Goal: Information Seeking & Learning: Find specific page/section

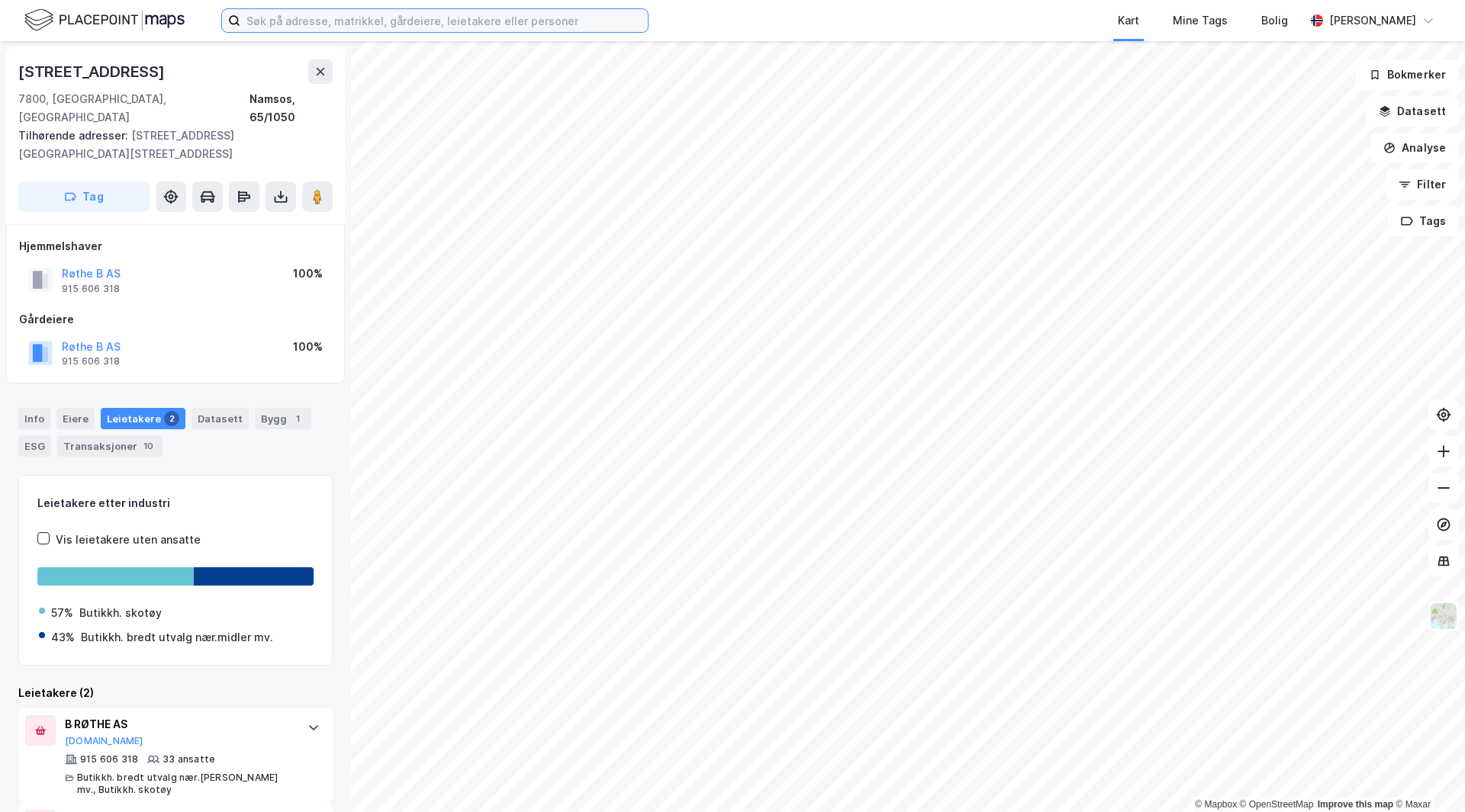
click at [257, 29] on input at bounding box center [443, 20] width 408 height 23
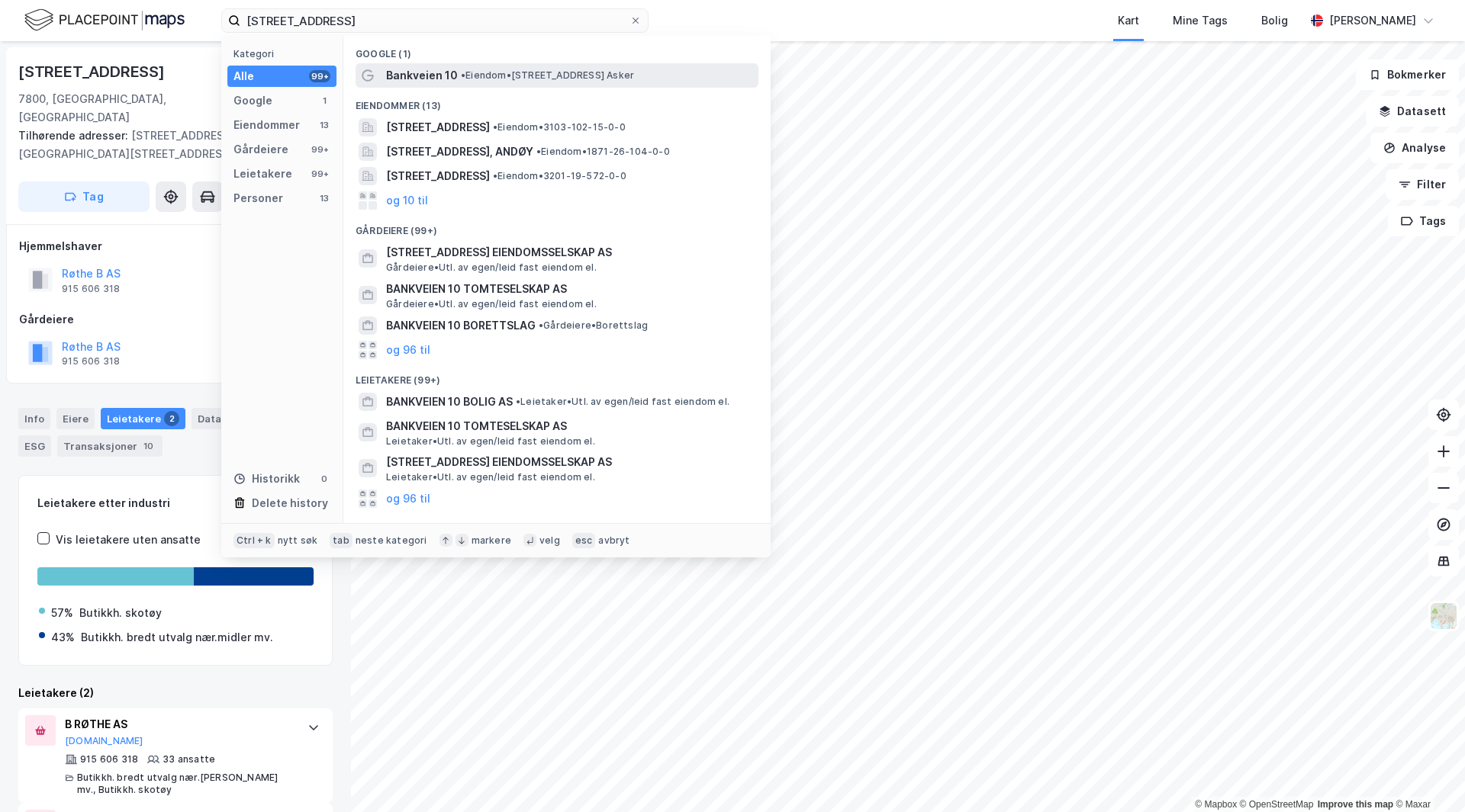
click at [491, 85] on div "Bankveien 10 • Eiendom • [STREET_ADDRESS] [GEOGRAPHIC_DATA]" at bounding box center [557, 75] width 403 height 24
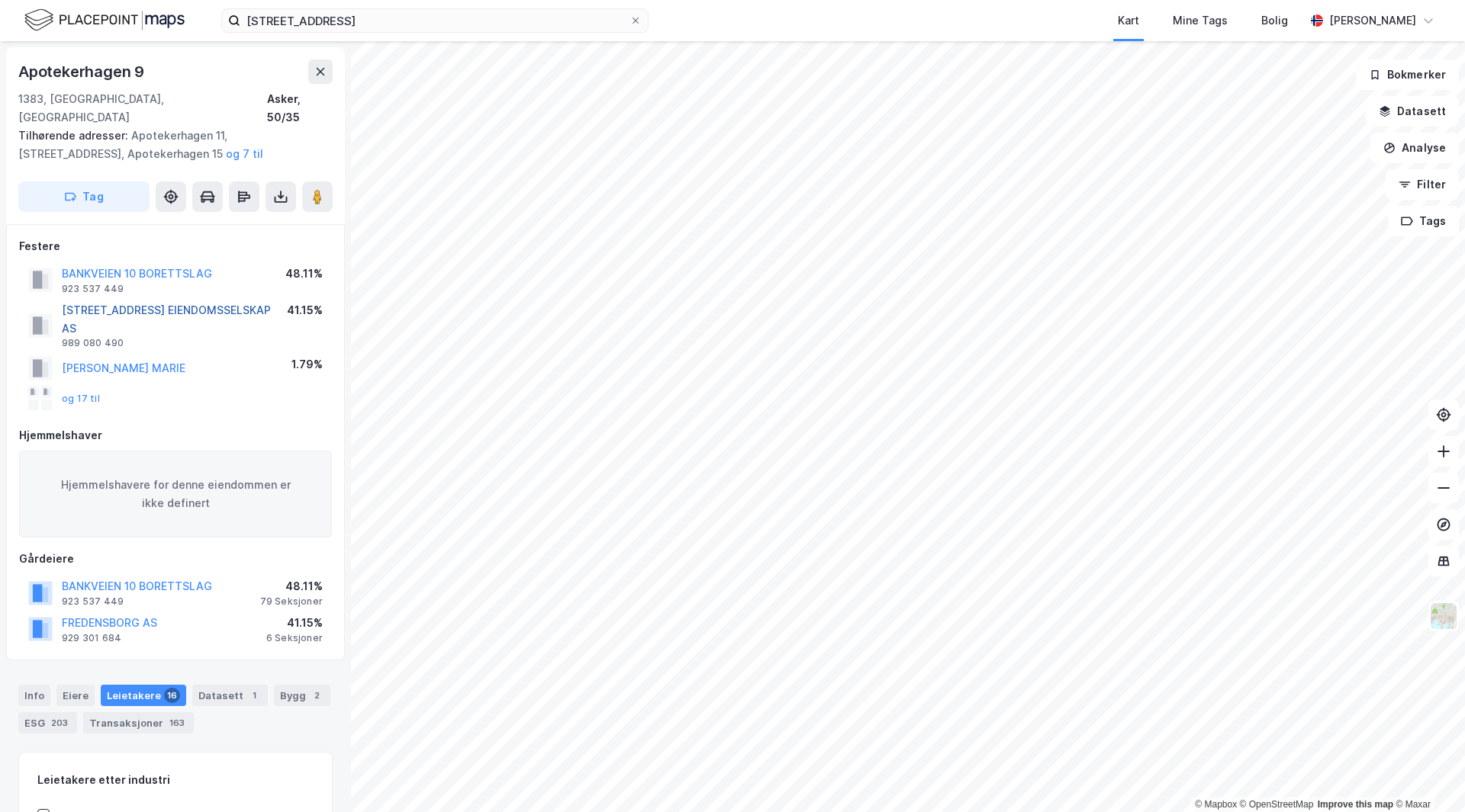
click at [0, 0] on button "[STREET_ADDRESS] EIENDOMSSELSKAP AS" at bounding box center [0, 0] width 0 height 0
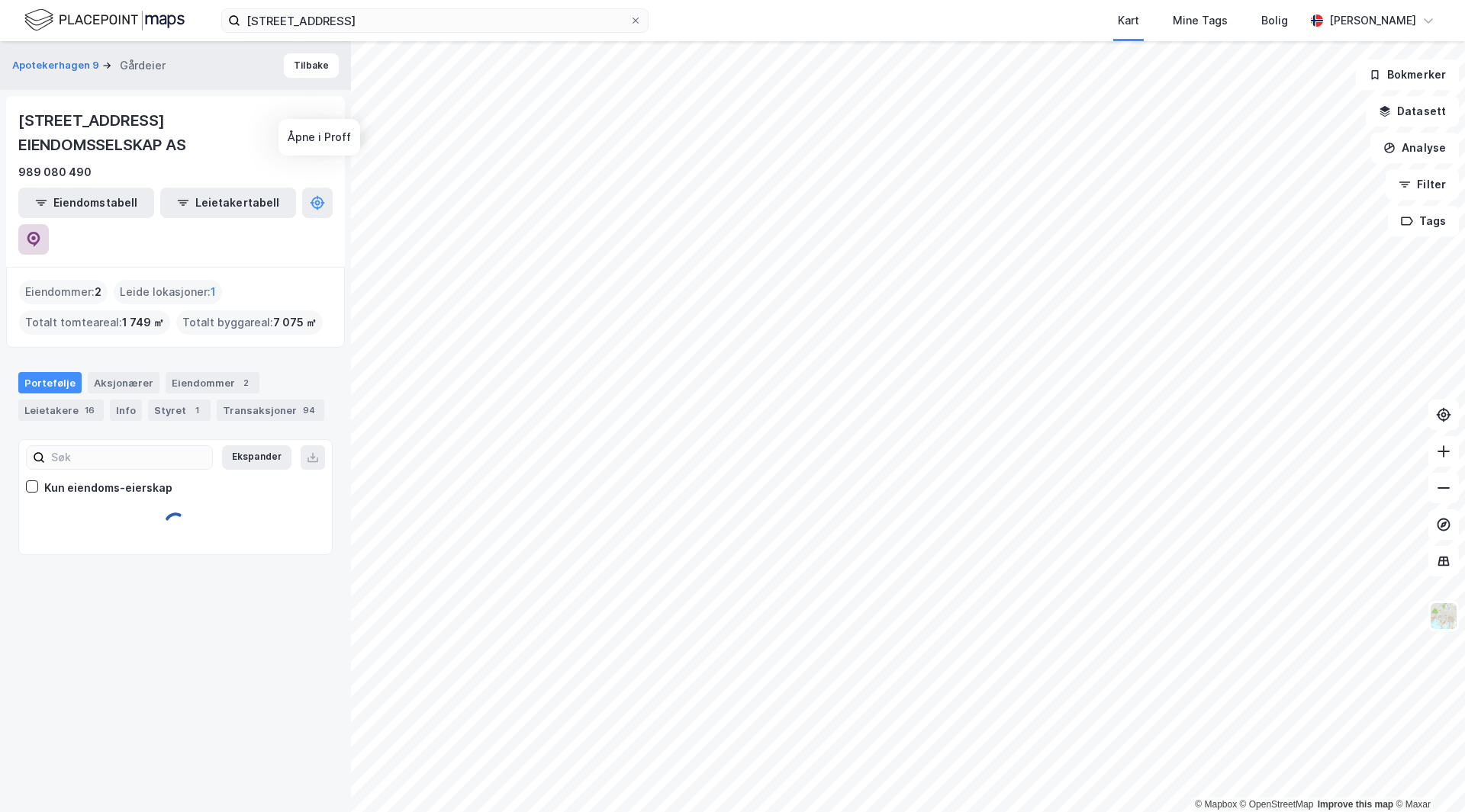
click at [41, 232] on icon at bounding box center [33, 239] width 15 height 15
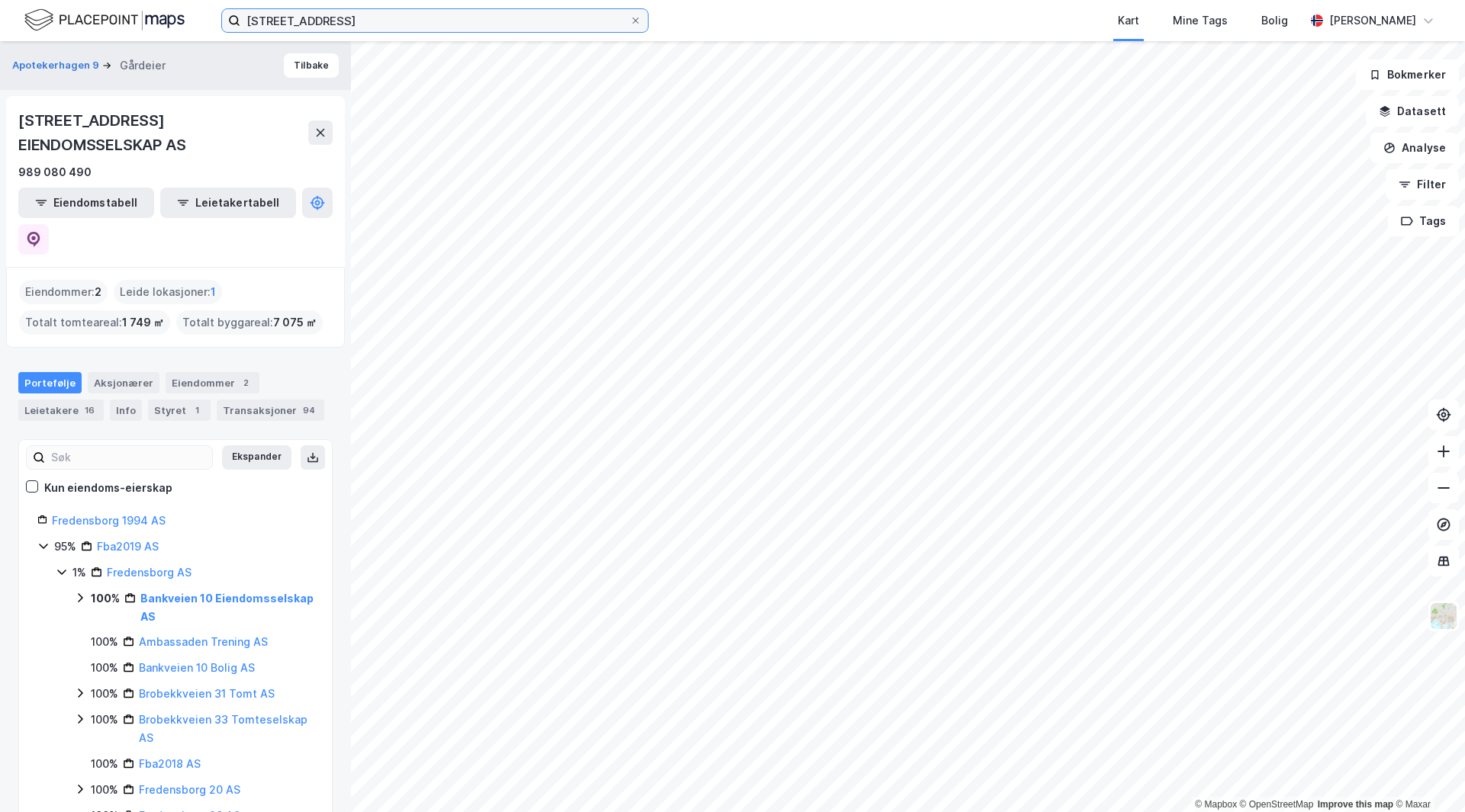
click at [289, 22] on input "[STREET_ADDRESS]" at bounding box center [435, 20] width 389 height 23
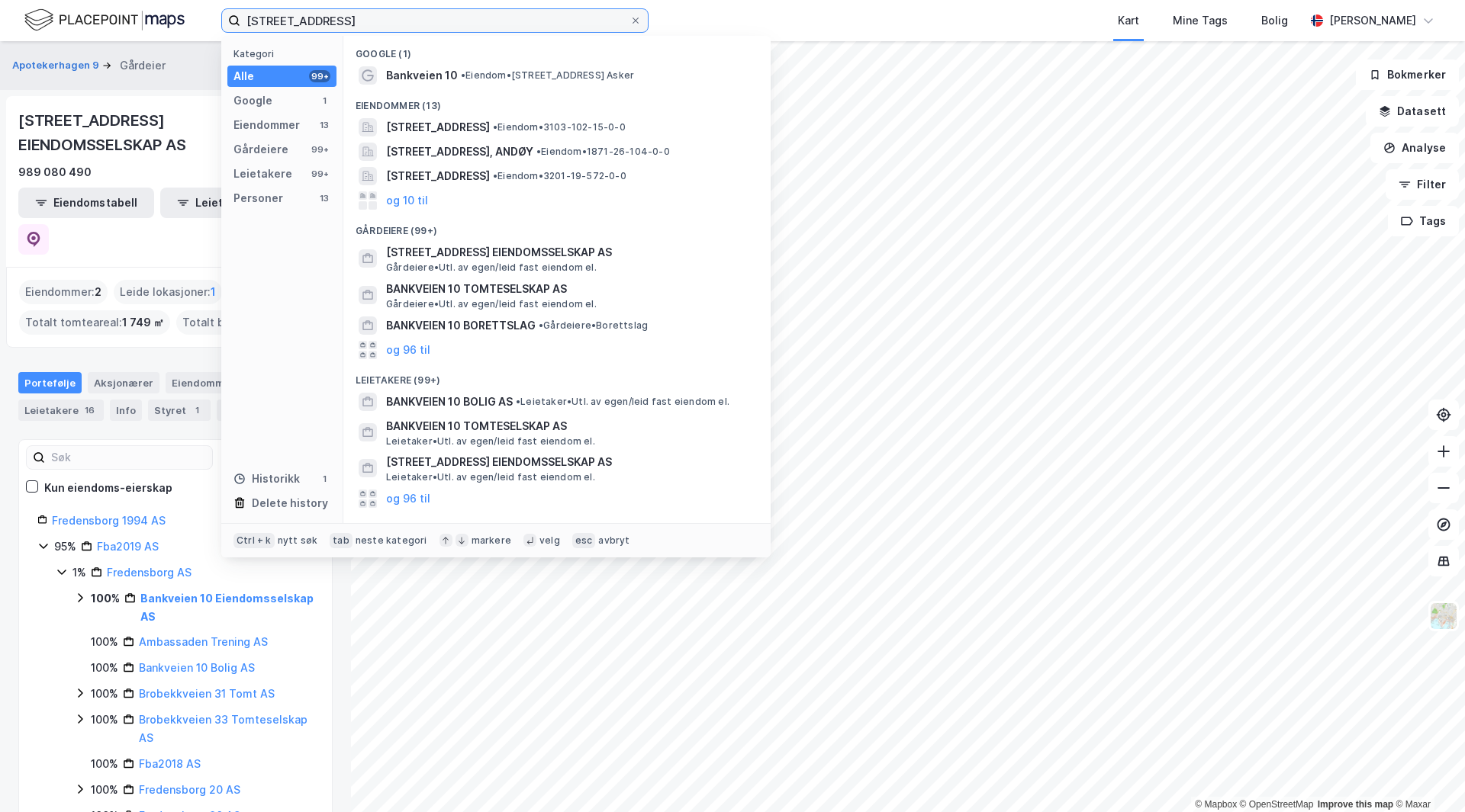
click at [289, 21] on input "[STREET_ADDRESS]" at bounding box center [435, 20] width 389 height 23
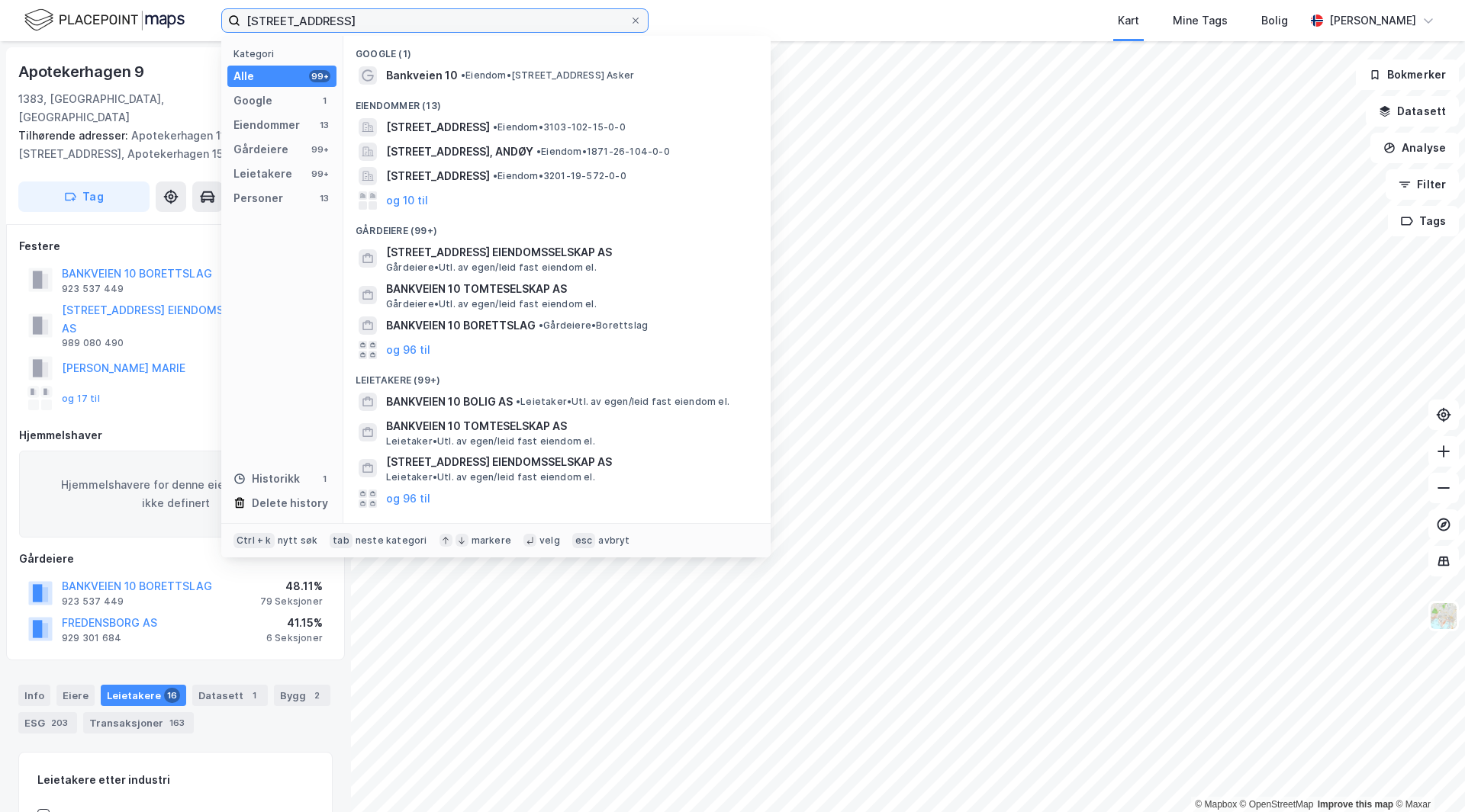
click at [340, 20] on input "[STREET_ADDRESS]" at bounding box center [435, 20] width 389 height 23
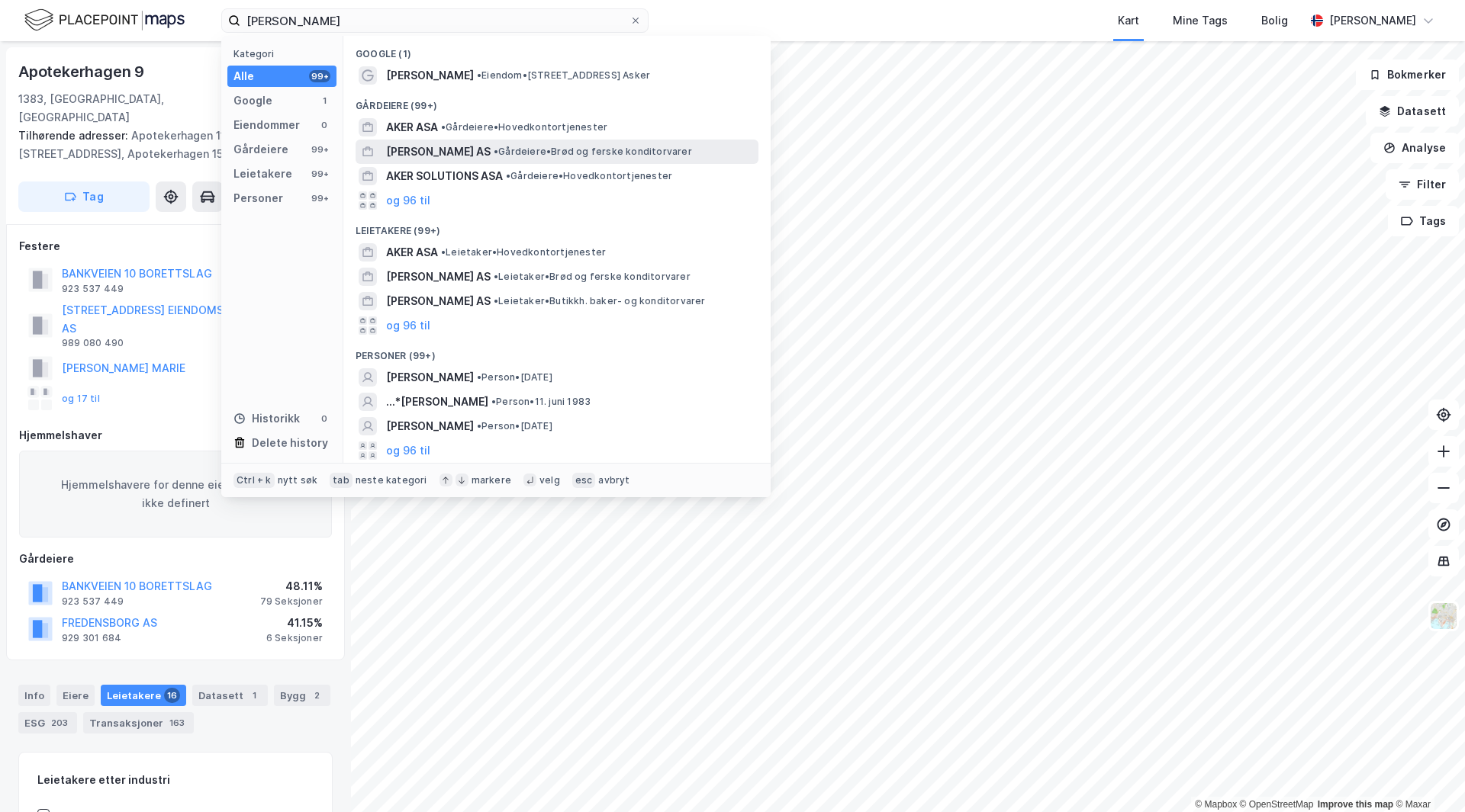
click at [478, 156] on span "[PERSON_NAME] AS" at bounding box center [438, 152] width 105 height 19
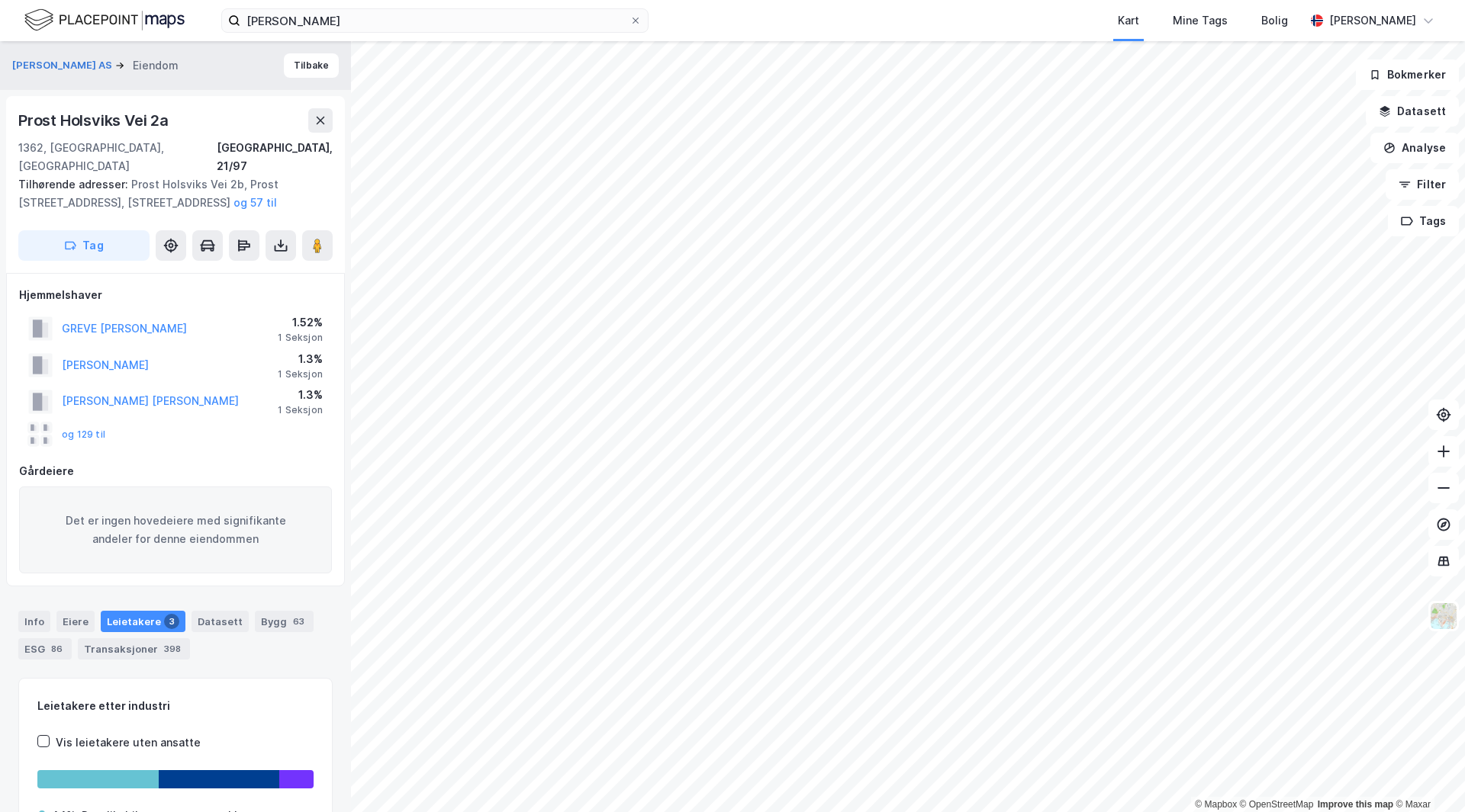
click at [395, 6] on div "[PERSON_NAME] Kart Mine Tags Bolig [PERSON_NAME]" at bounding box center [732, 20] width 1465 height 41
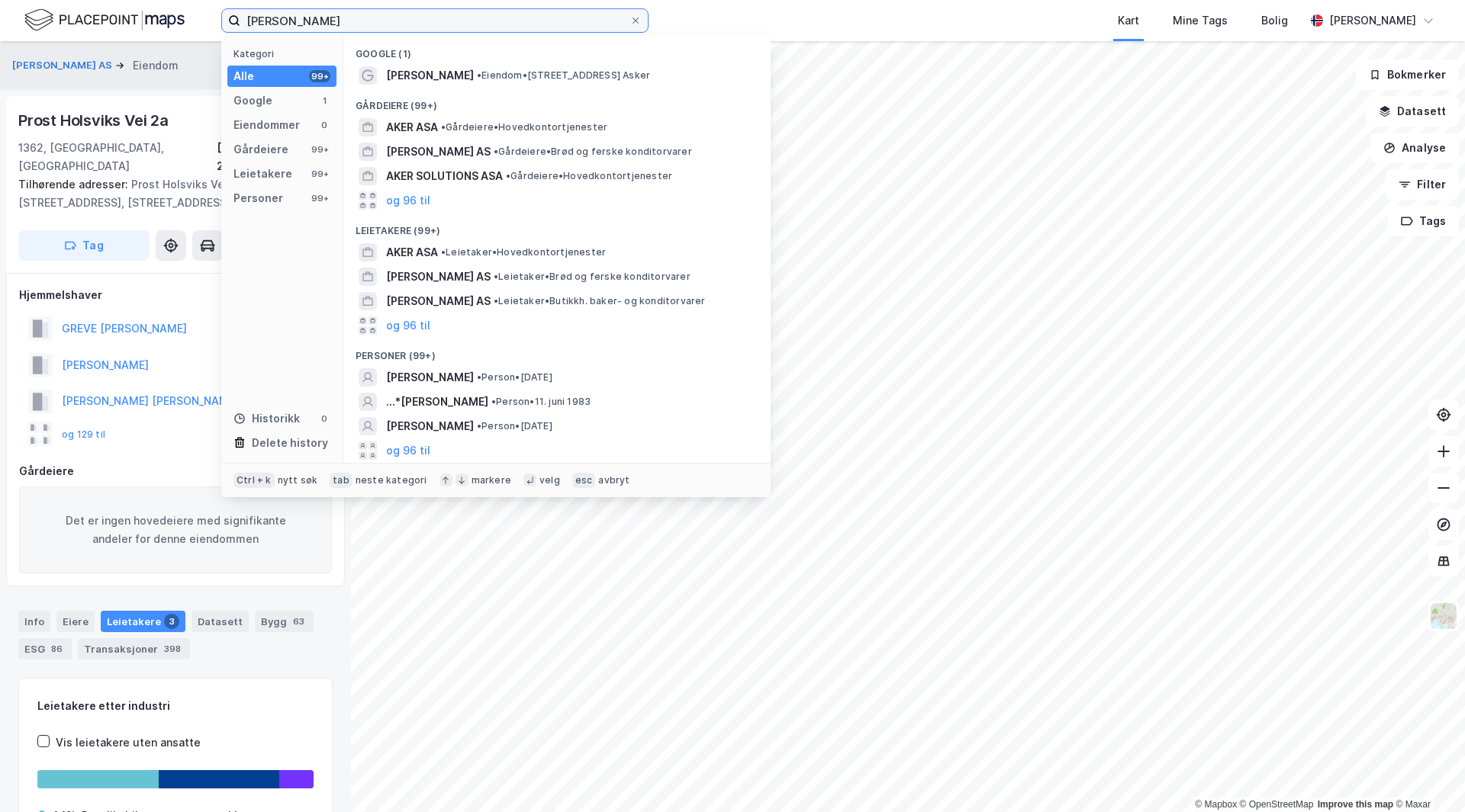
click at [366, 28] on input "[PERSON_NAME]" at bounding box center [435, 20] width 389 height 23
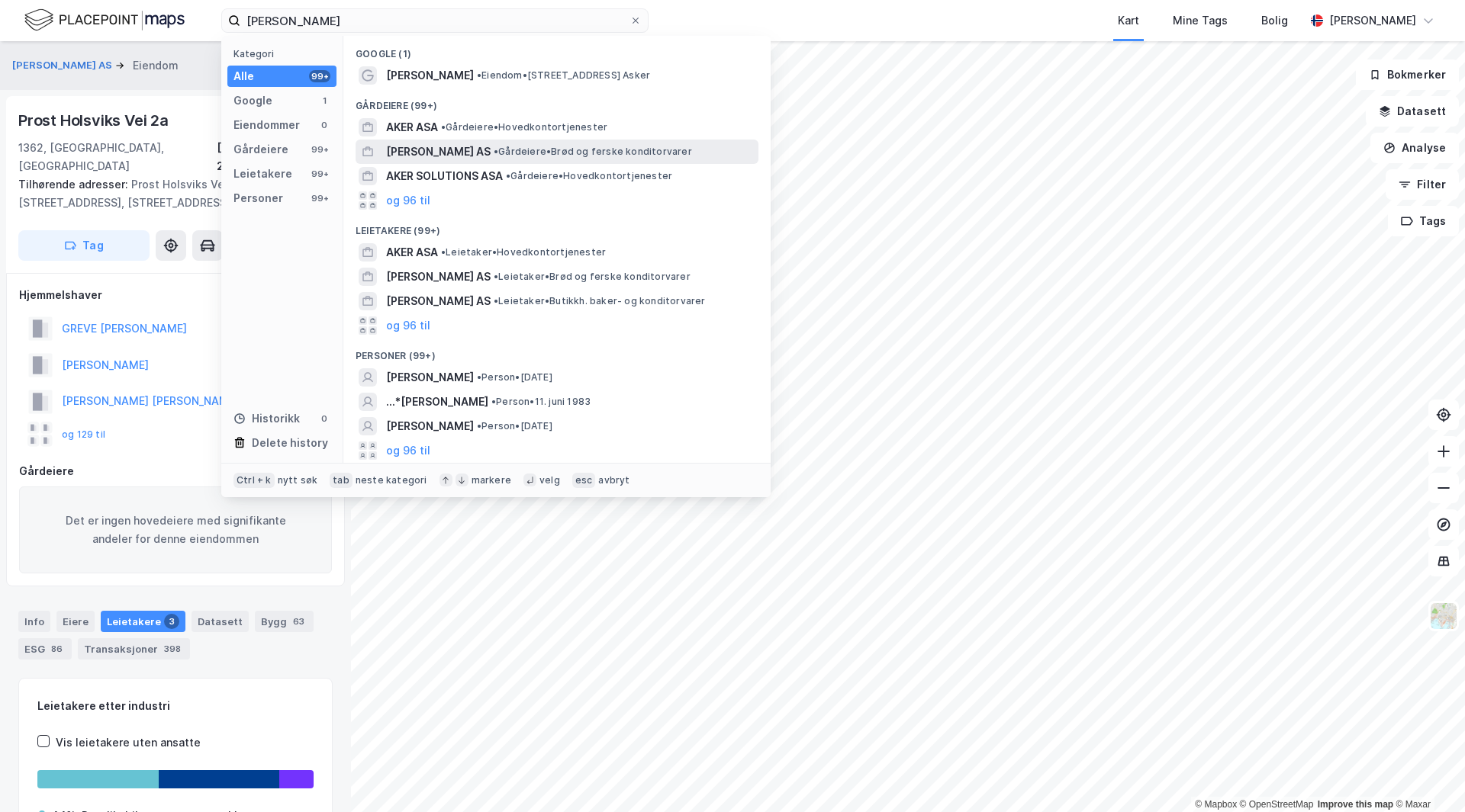
click at [473, 140] on div "[PERSON_NAME] AS • [PERSON_NAME] og ferske konditorvarer" at bounding box center [557, 152] width 403 height 24
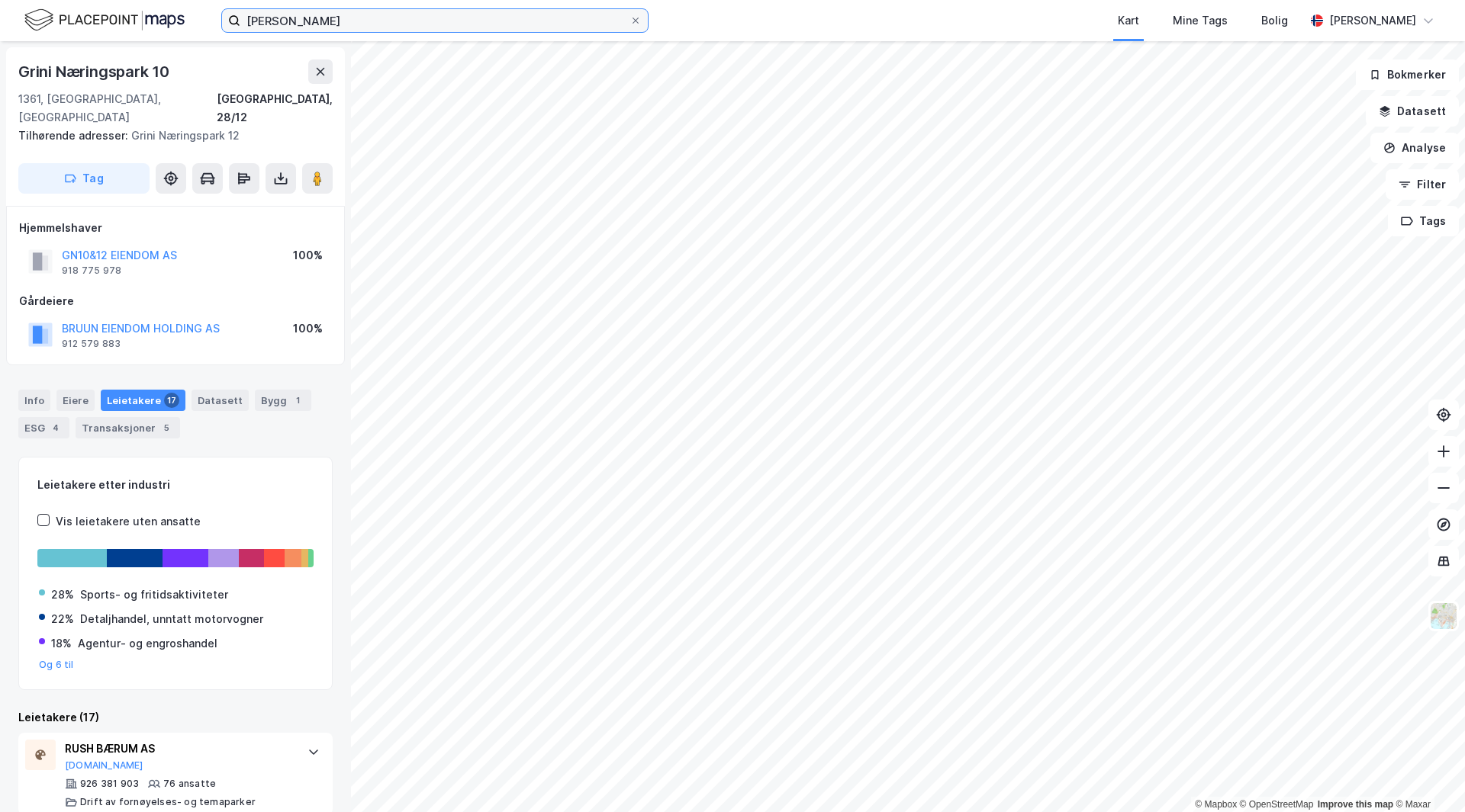
click at [304, 12] on input "[PERSON_NAME]" at bounding box center [435, 20] width 389 height 23
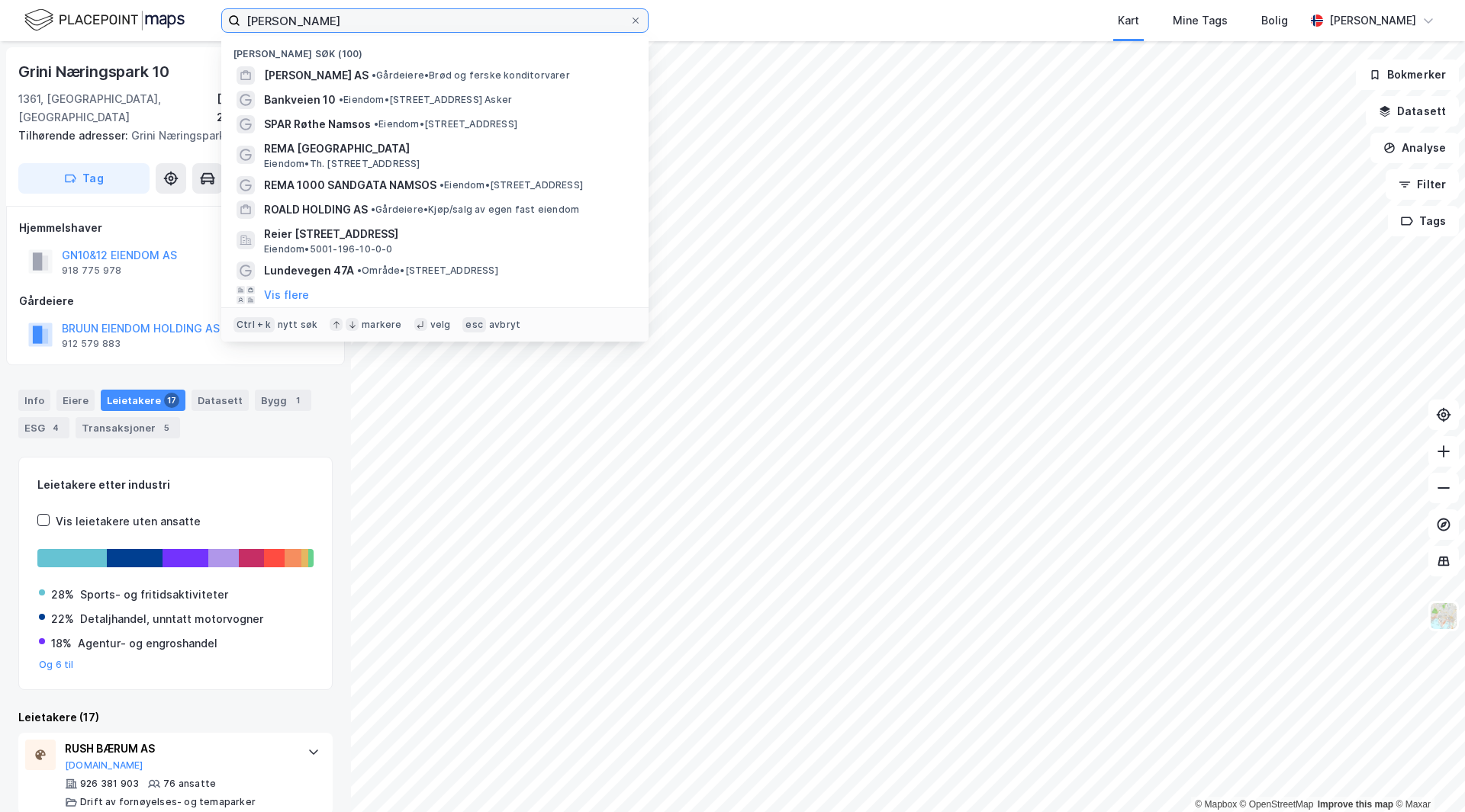
click at [304, 12] on input "[PERSON_NAME]" at bounding box center [435, 20] width 389 height 23
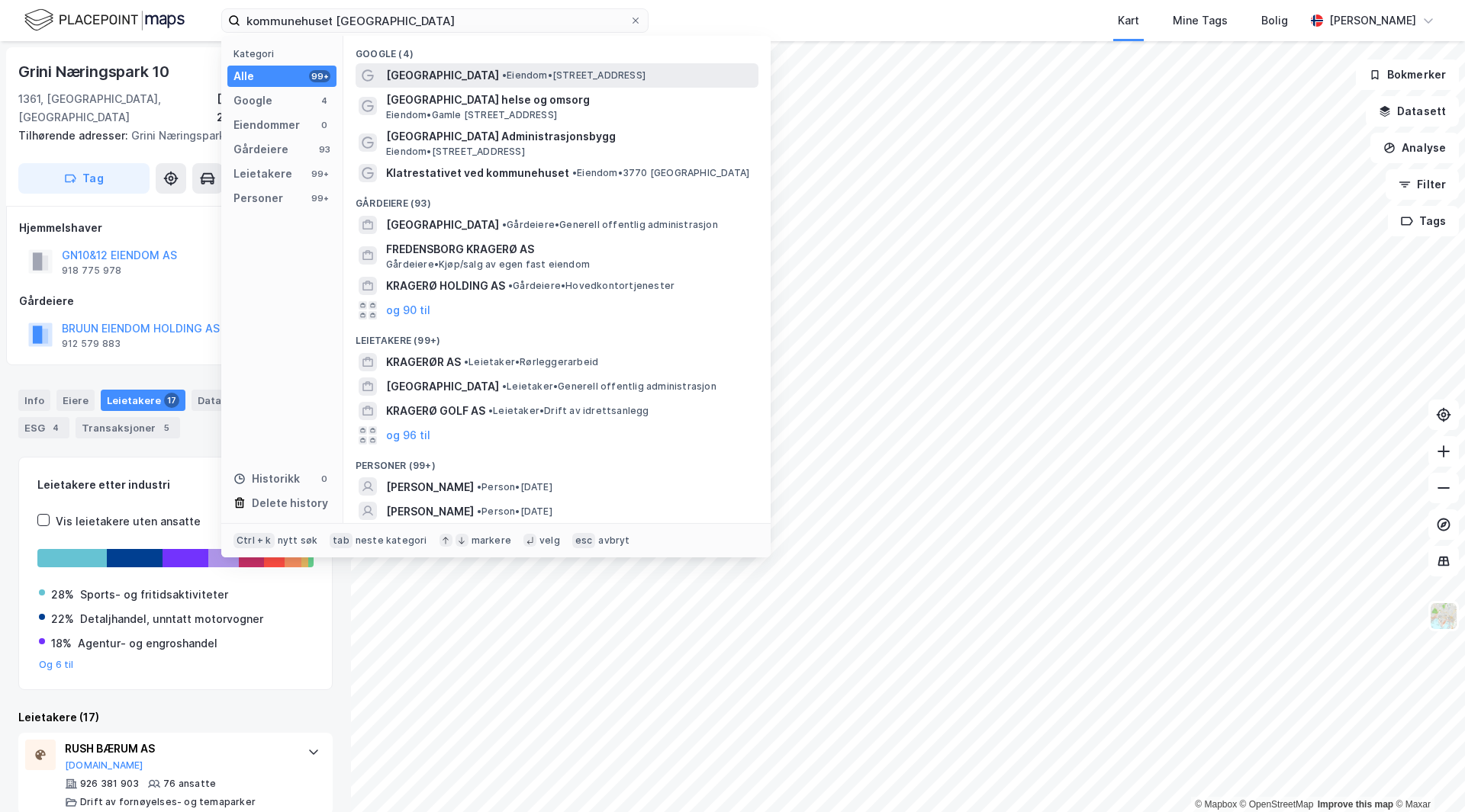
click at [502, 75] on span "• Eiendom • [STREET_ADDRESS]" at bounding box center [573, 75] width 144 height 12
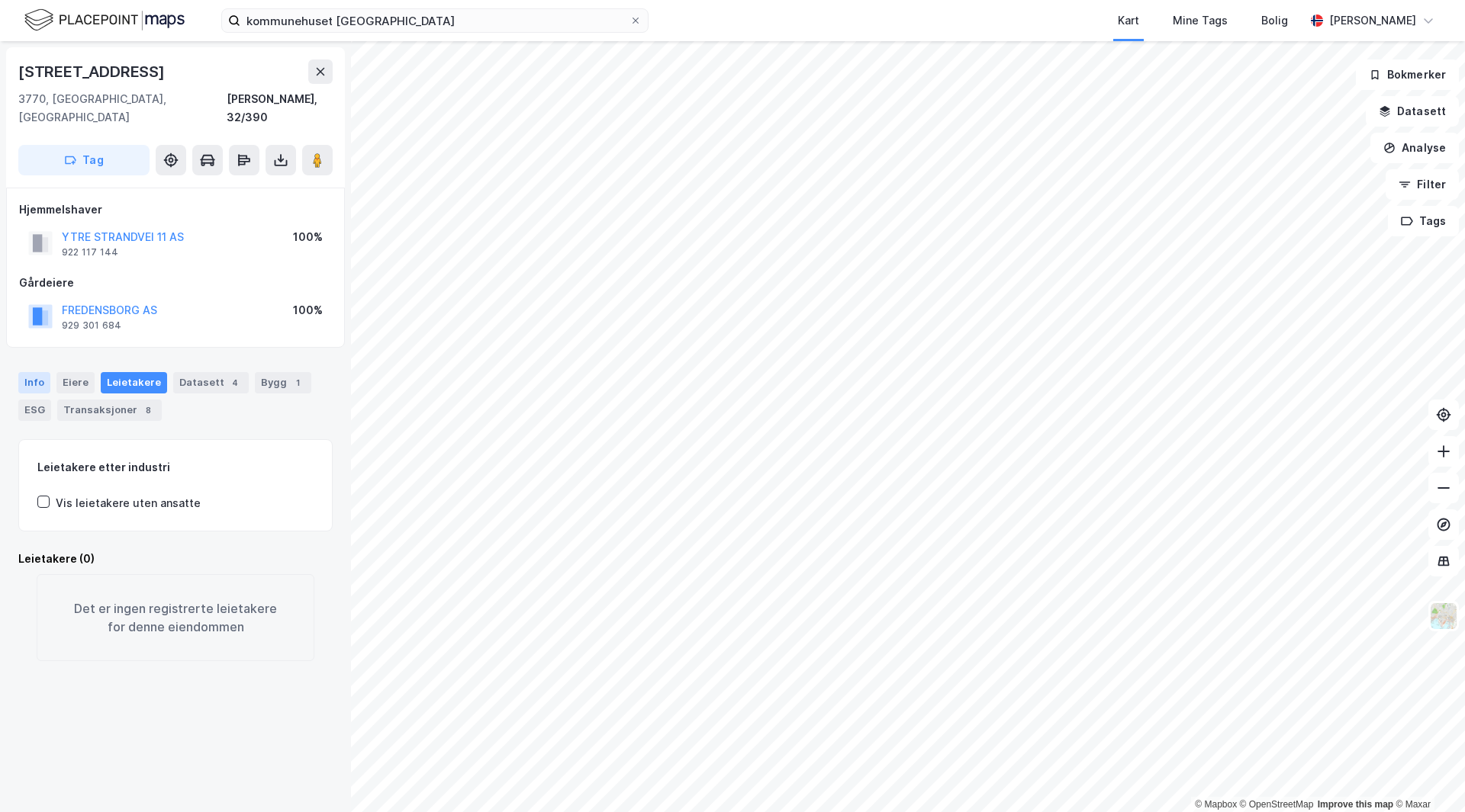
click at [33, 372] on div "Info" at bounding box center [35, 382] width 32 height 21
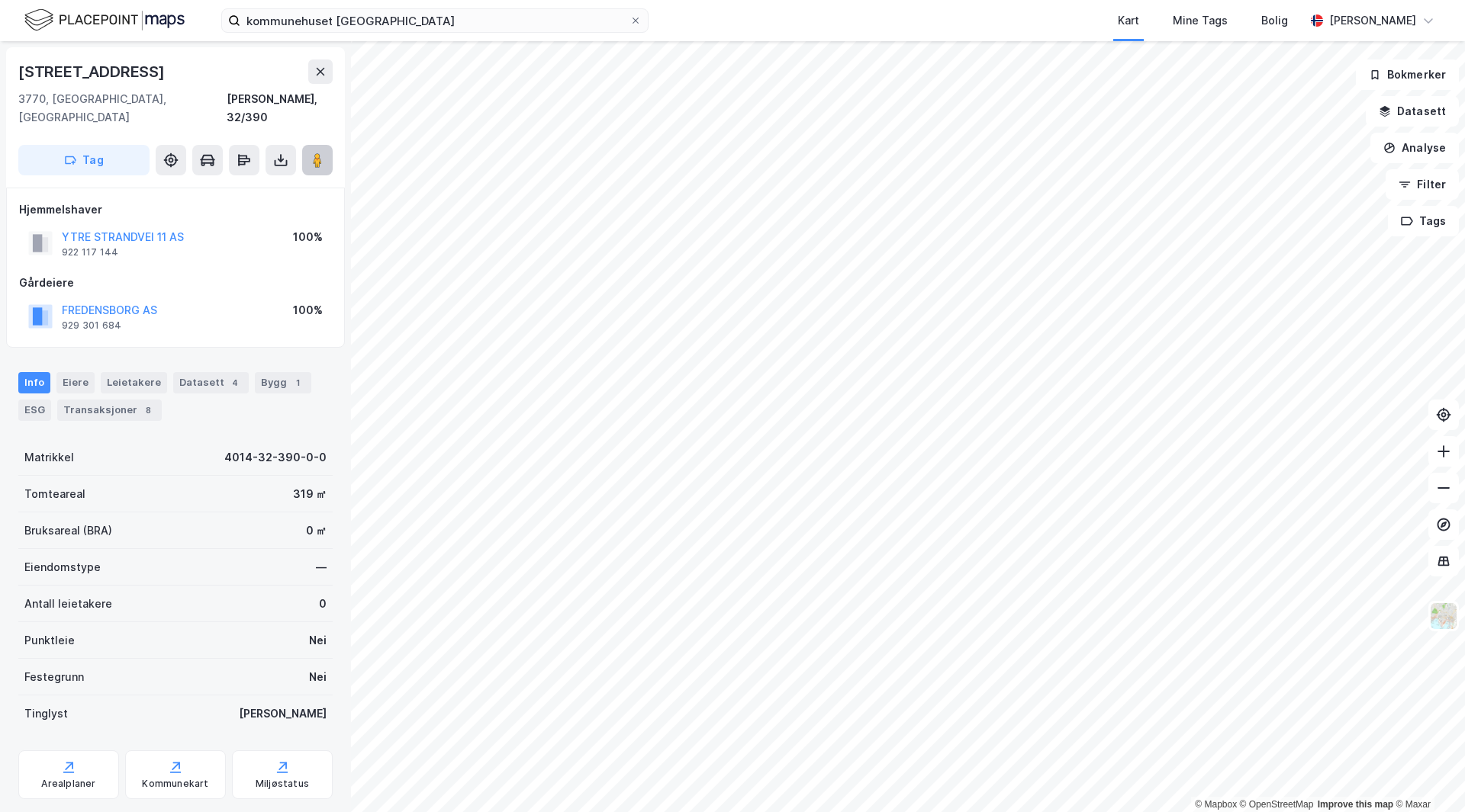
click at [319, 152] on image at bounding box center [317, 160] width 9 height 15
click at [126, 370] on div "Leietakere 3" at bounding box center [143, 381] width 84 height 21
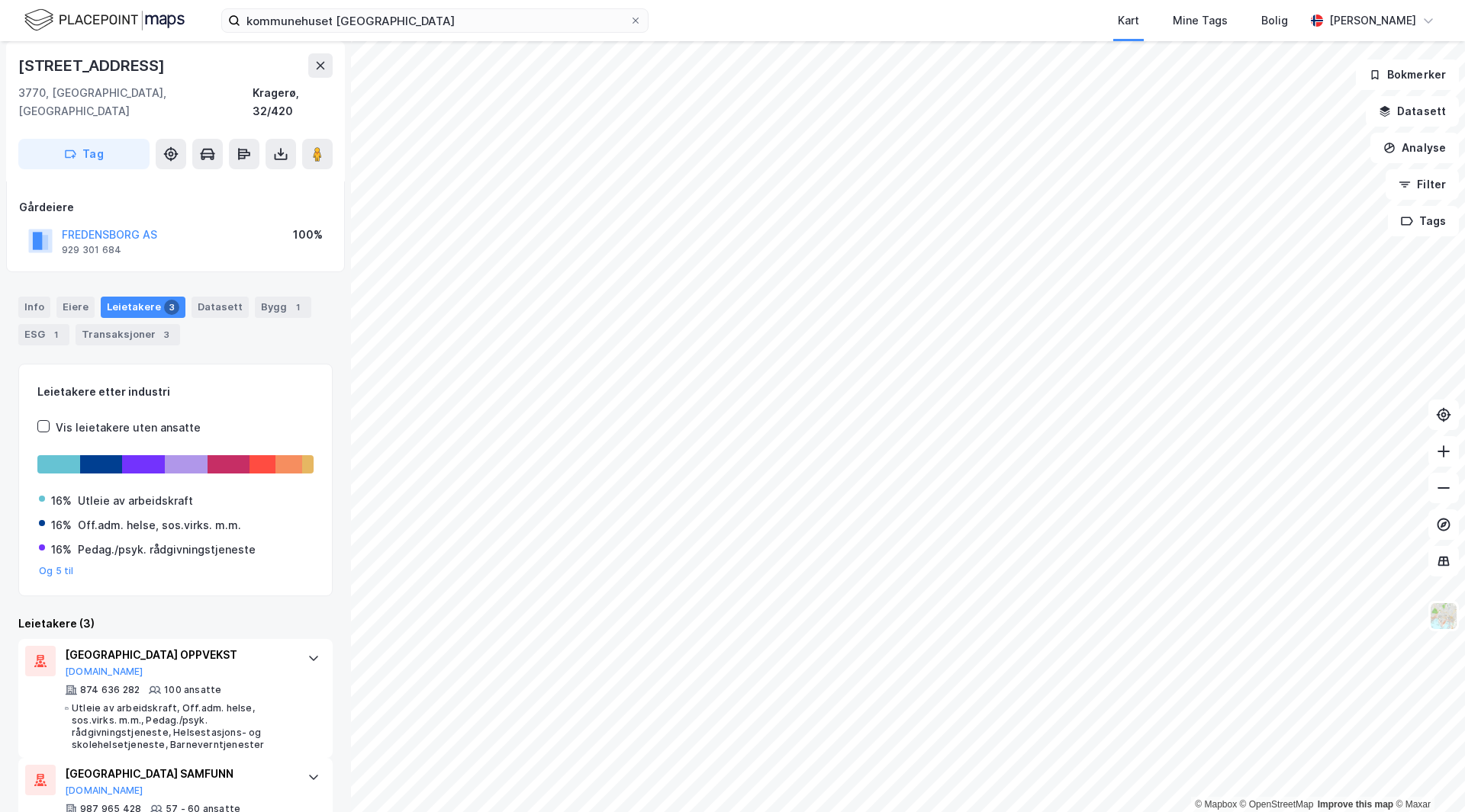
scroll to position [199, 0]
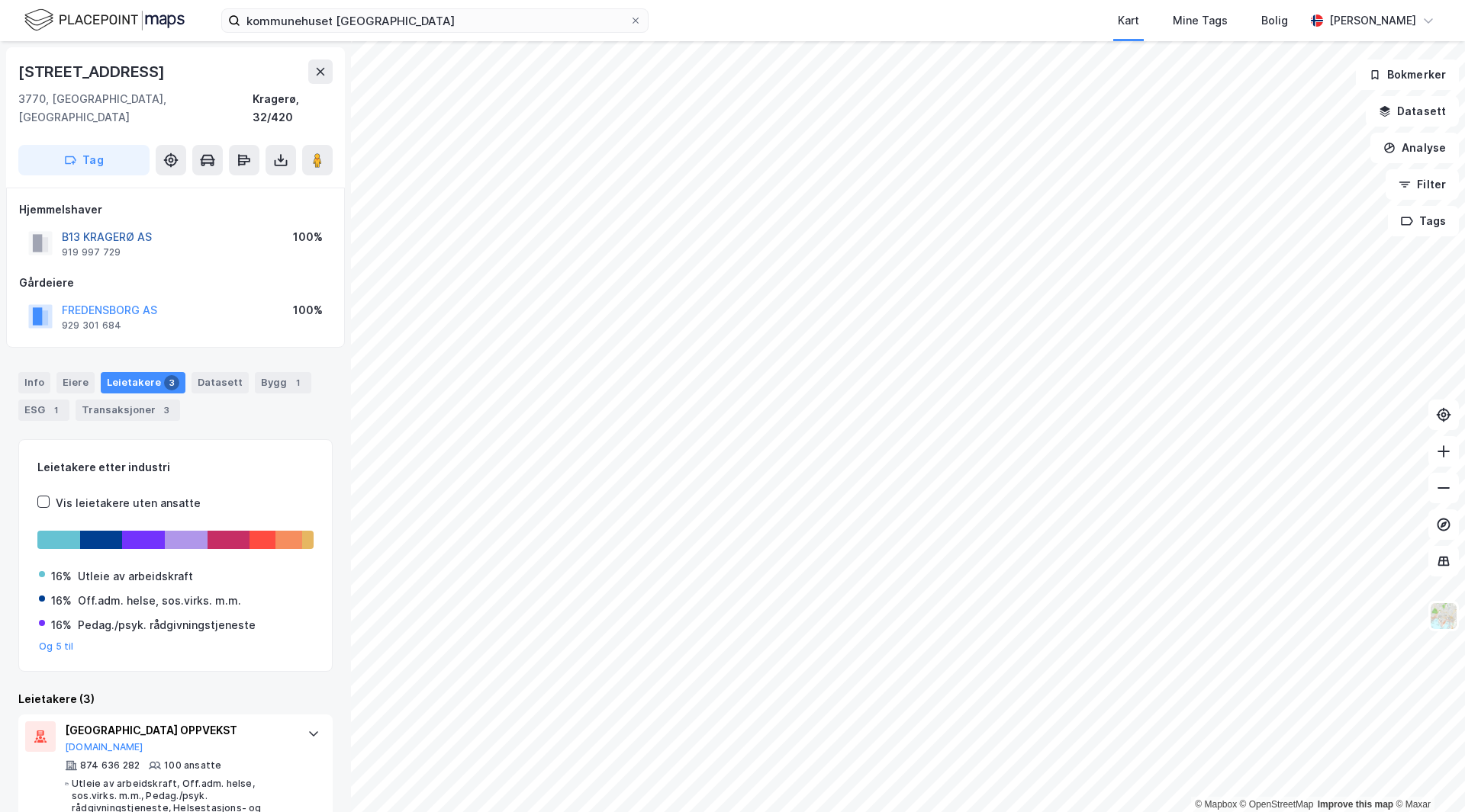
click at [0, 0] on button "B13 KRAGERØ AS" at bounding box center [0, 0] width 0 height 0
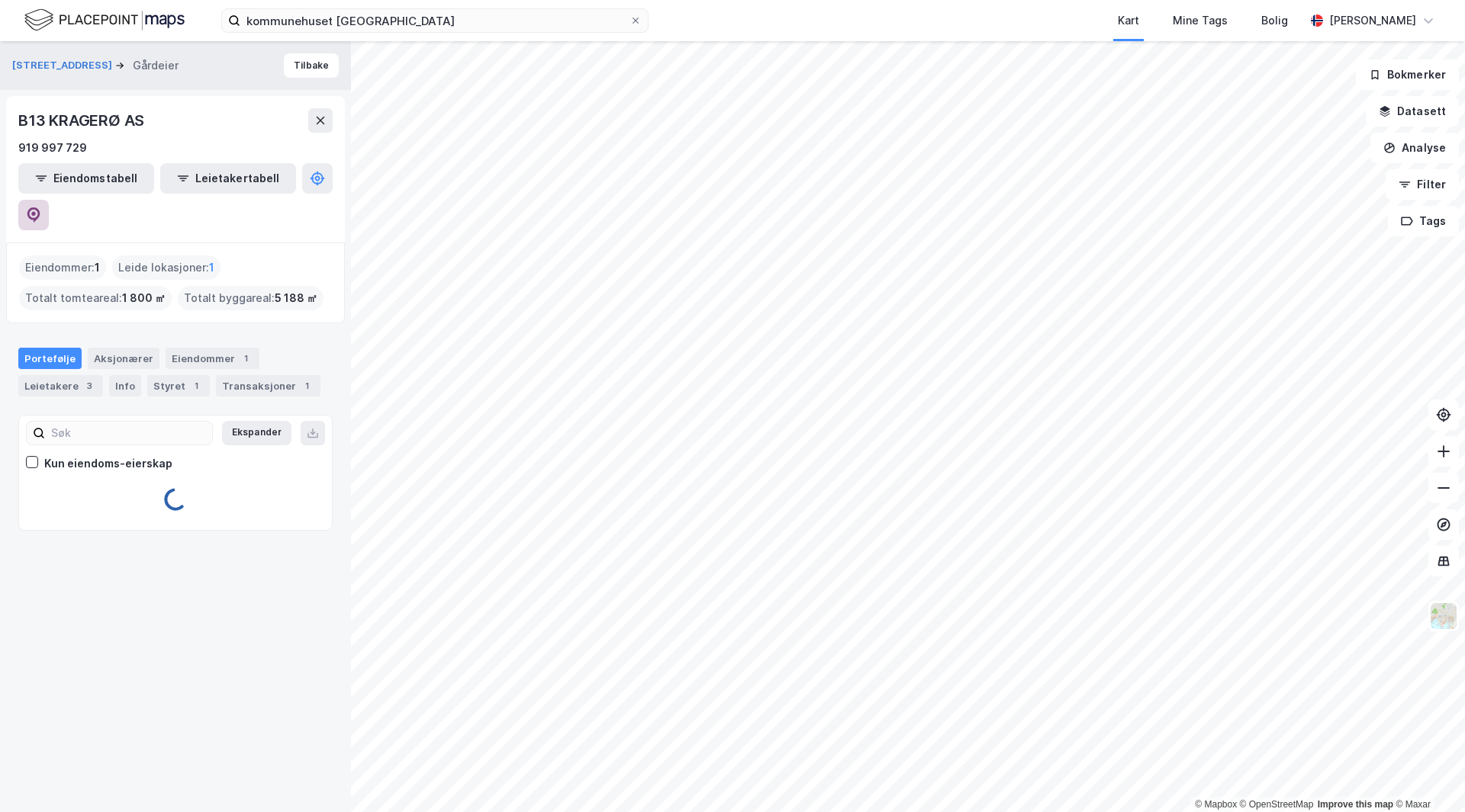
click at [41, 207] on icon at bounding box center [34, 215] width 13 height 15
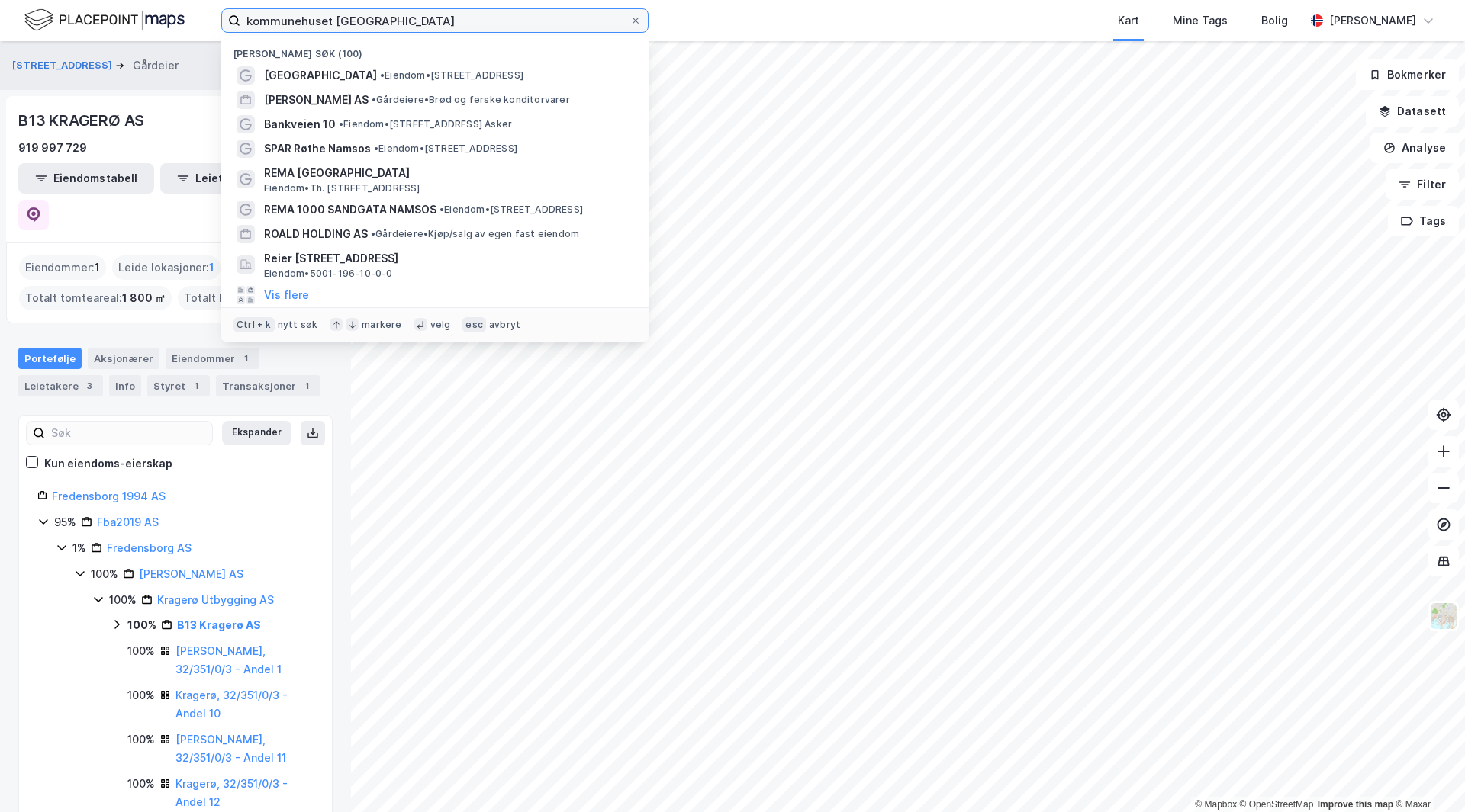
drag, startPoint x: 409, startPoint y: 28, endPoint x: 59, endPoint y: -58, distance: 360.4
click at [59, 0] on html "kommunehuset [GEOGRAPHIC_DATA] (100) [GEOGRAPHIC_DATA] • Eiendom • [STREET_ADDR…" at bounding box center [732, 406] width 1465 height 812
type input "n"
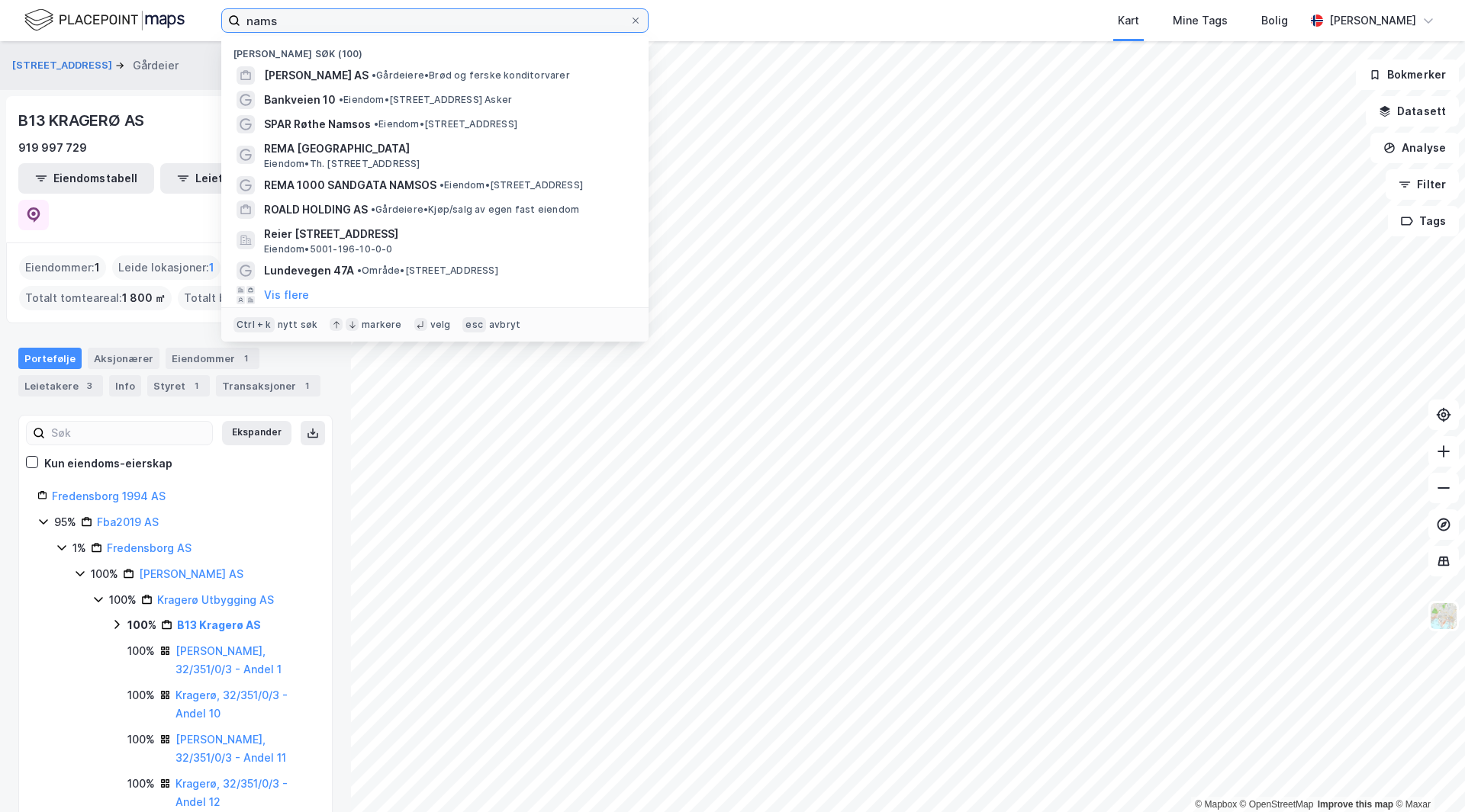
type input "nams"
